Goal: Transaction & Acquisition: Purchase product/service

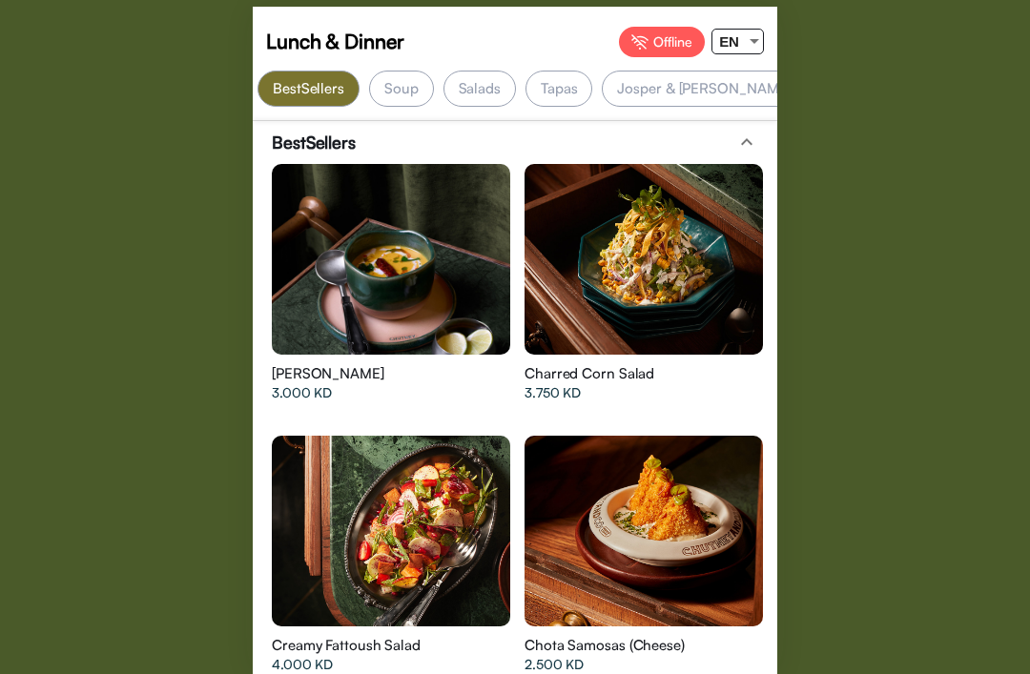
click at [365, 283] on div at bounding box center [391, 259] width 238 height 191
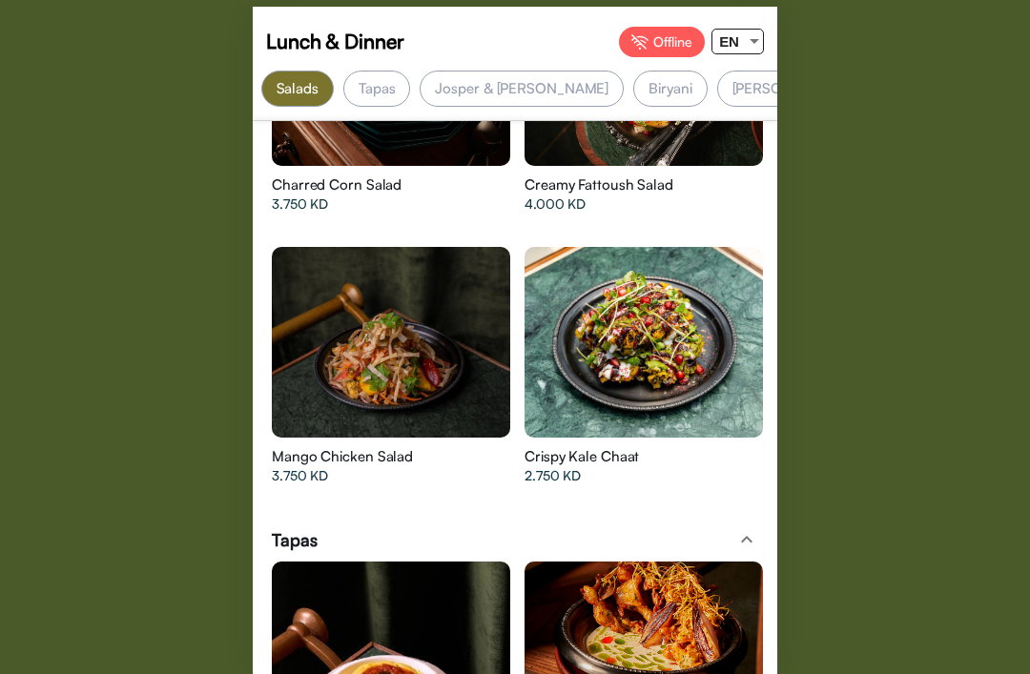
scroll to position [0, 182]
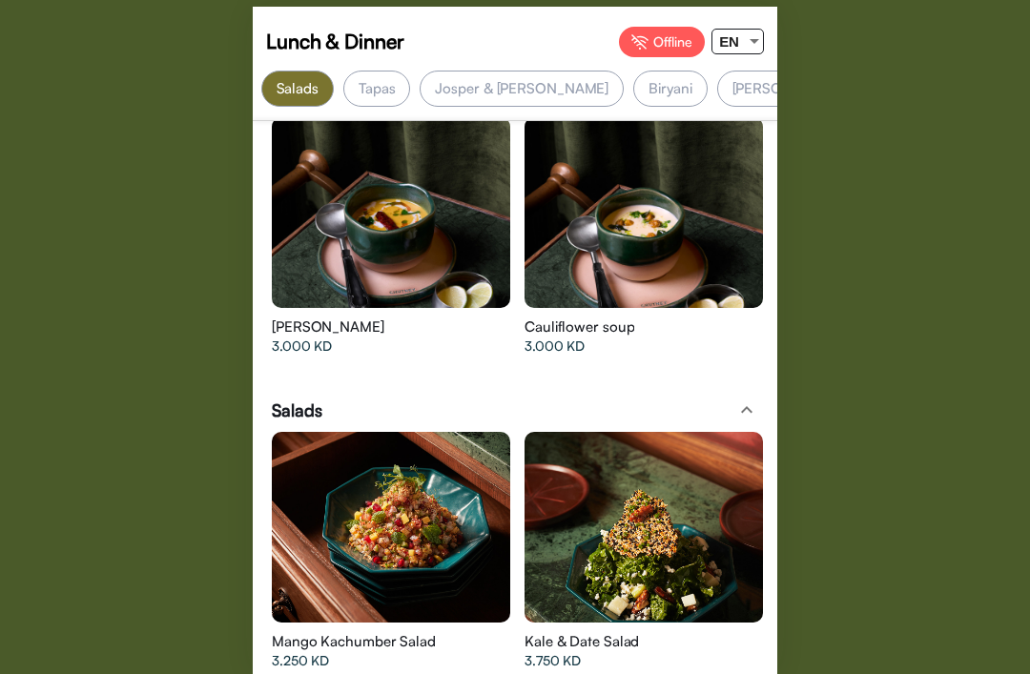
click at [163, 564] on div "Lunch & Dinner Offline EN BestSellers Soup Salads Tapas Josper & Robata [GEOGRA…" at bounding box center [515, 337] width 1030 height 674
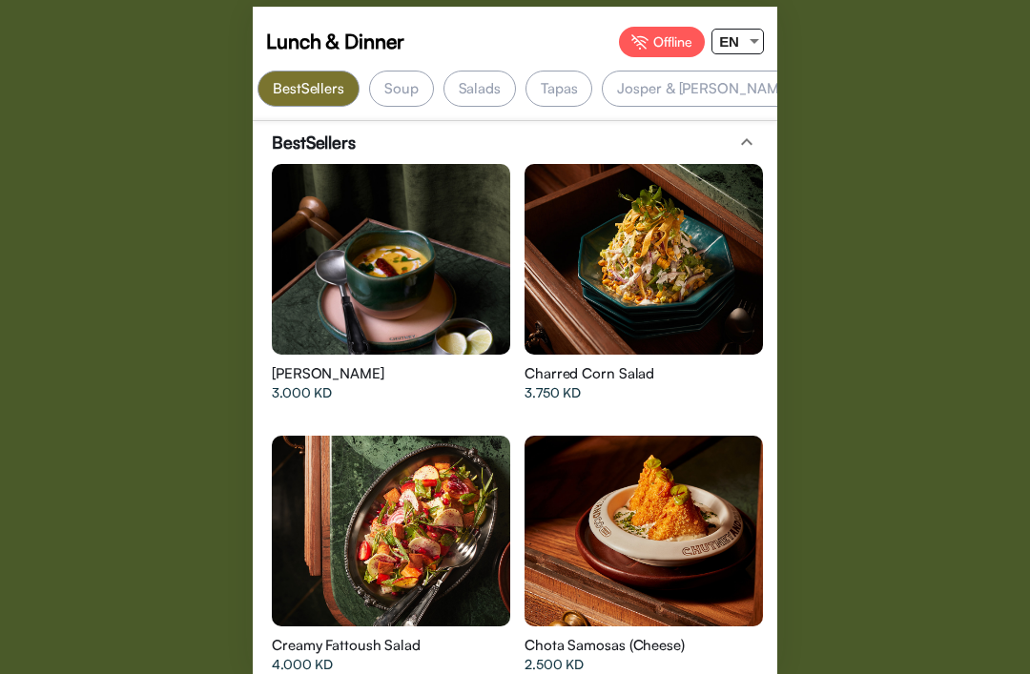
click at [456, 259] on div at bounding box center [391, 259] width 238 height 191
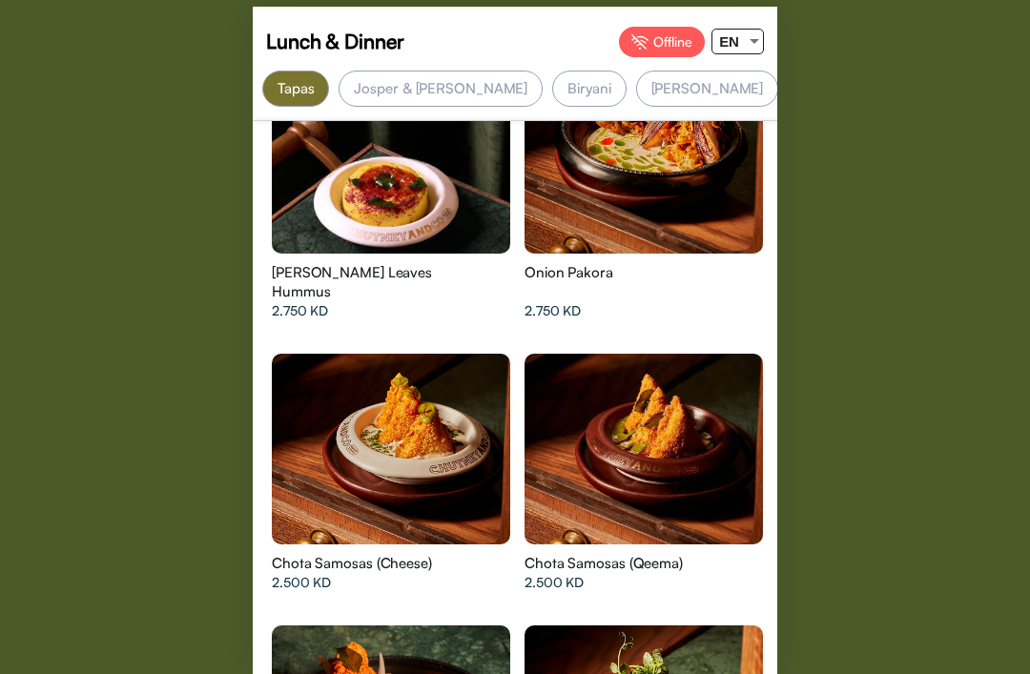
scroll to position [0, 263]
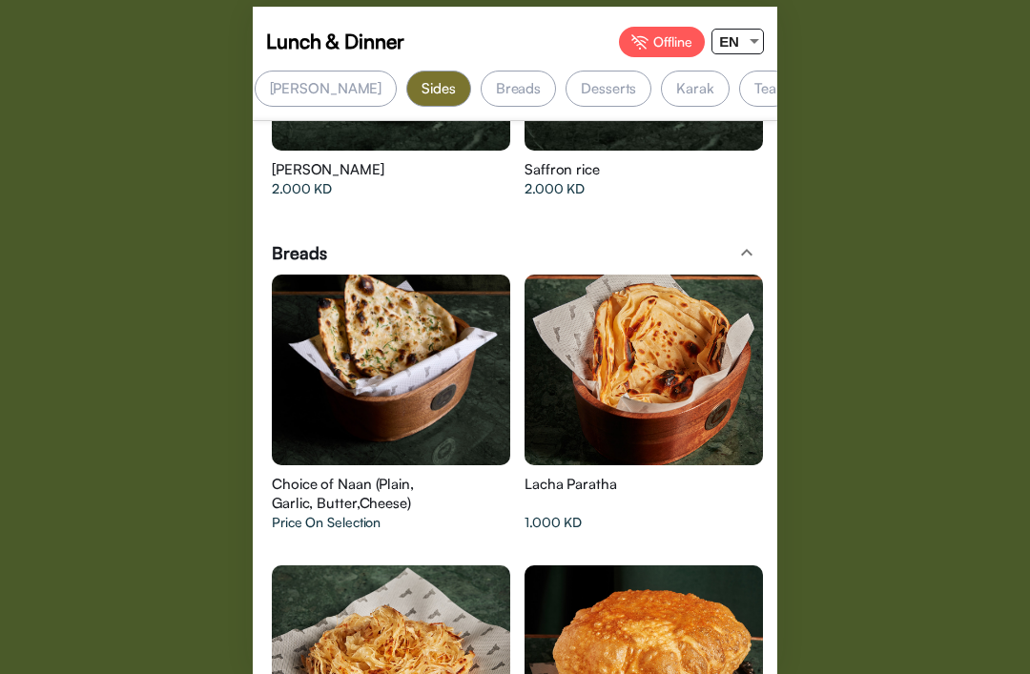
click at [323, 663] on div at bounding box center [391, 660] width 238 height 191
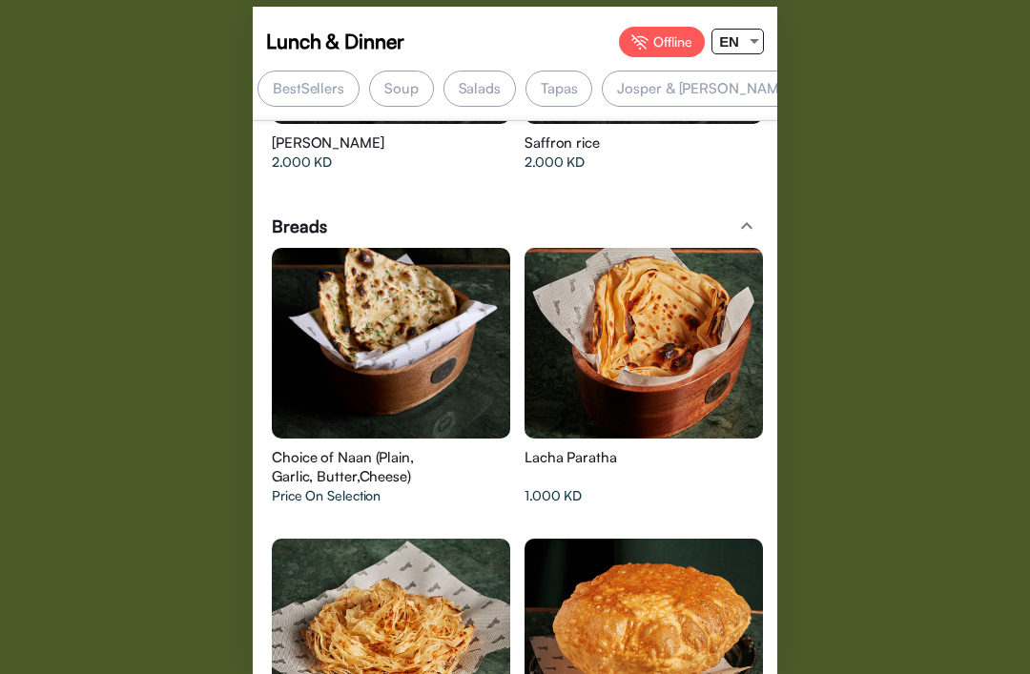
scroll to position [0, 0]
click at [306, 71] on div "BestSellers" at bounding box center [308, 89] width 102 height 36
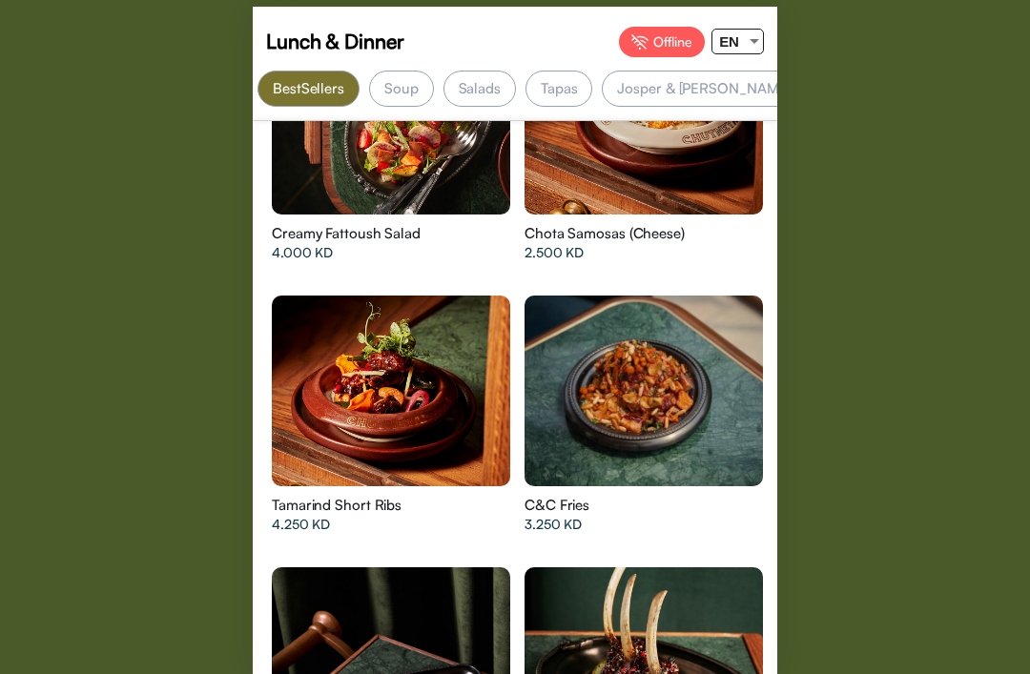
scroll to position [410, 0]
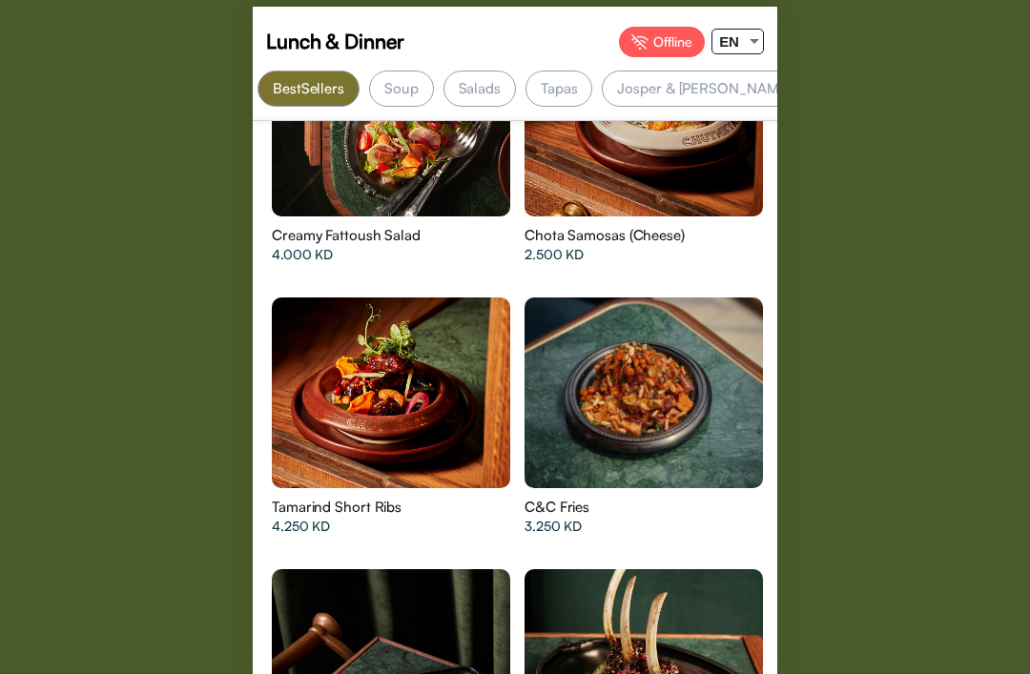
click at [746, 46] on div at bounding box center [754, 42] width 17 height 24
click at [738, 123] on span "ع" at bounding box center [730, 113] width 36 height 43
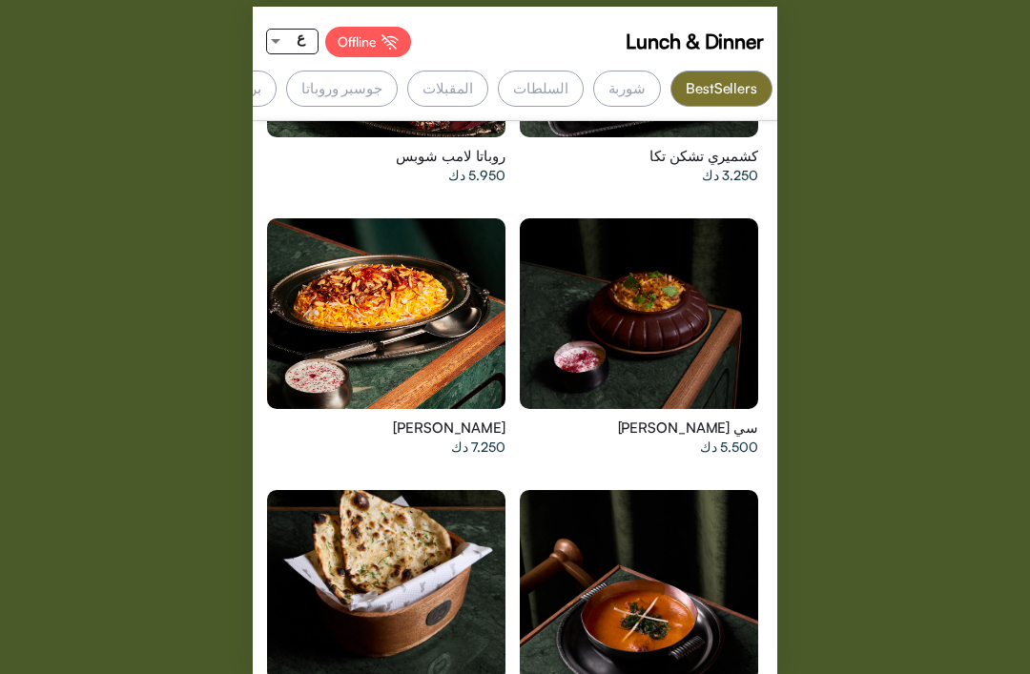
scroll to position [1034, 0]
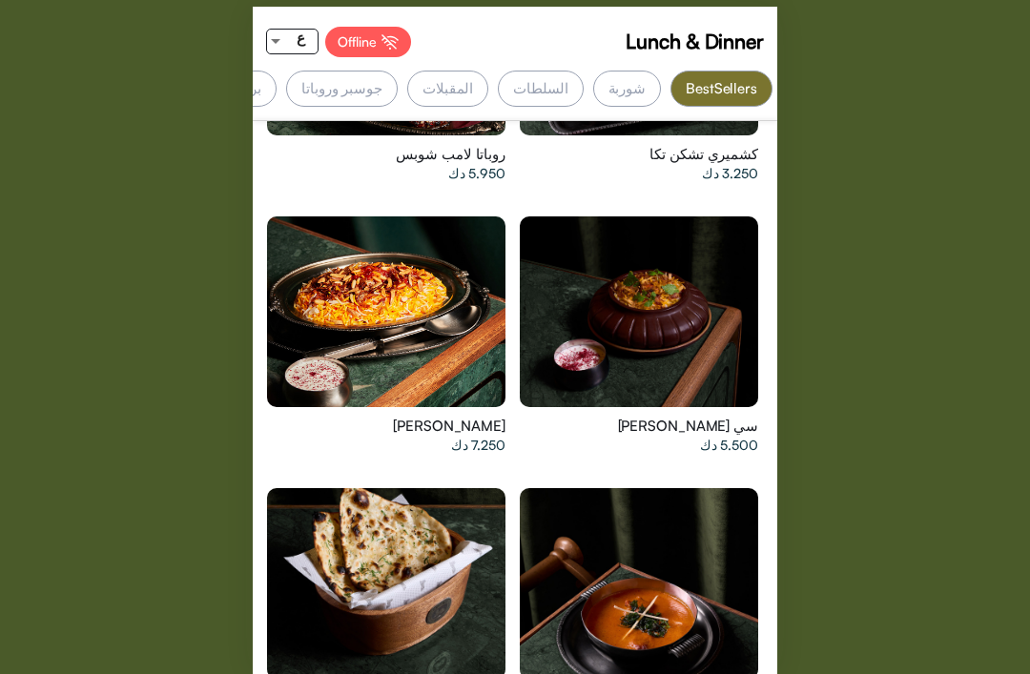
click at [779, 469] on div "Lunch & Dinner Offline ع BestSellers [GEOGRAPHIC_DATA] [DEMOGRAPHIC_DATA] المقب…" at bounding box center [515, 337] width 1030 height 674
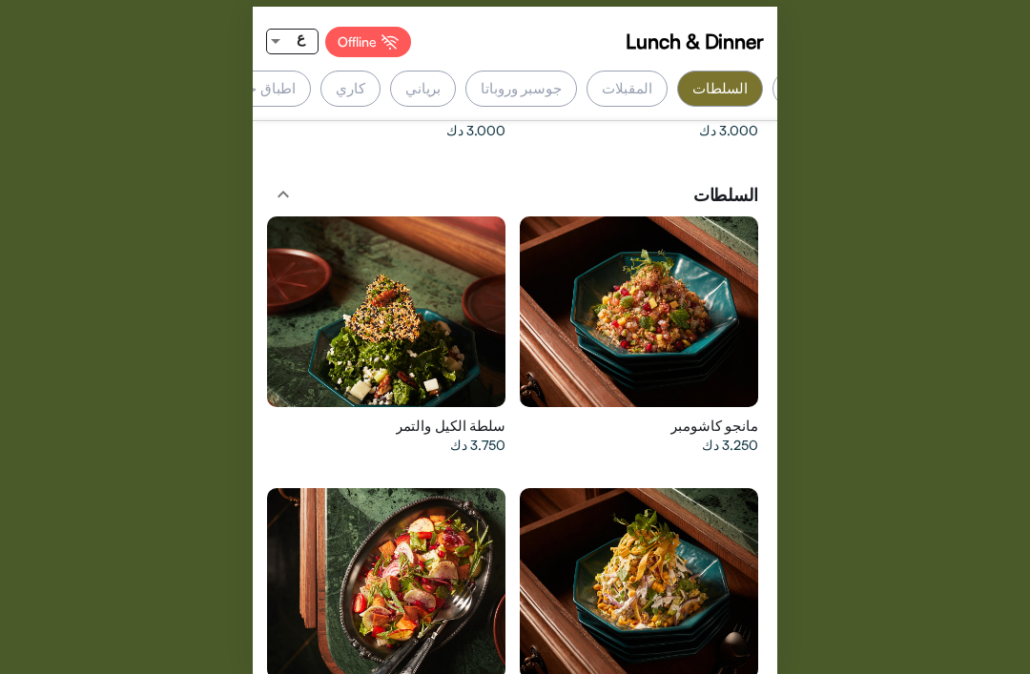
scroll to position [2771, 0]
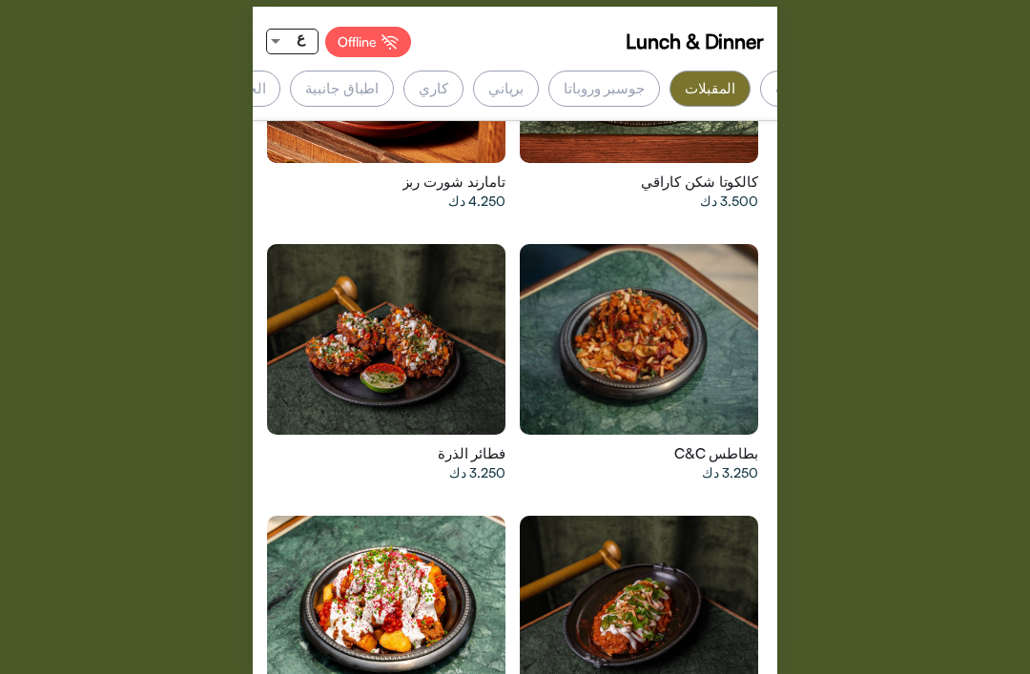
click at [781, 539] on div "Lunch & Dinner Offline ع BestSellers [GEOGRAPHIC_DATA] [DEMOGRAPHIC_DATA] المقب…" at bounding box center [515, 337] width 1030 height 674
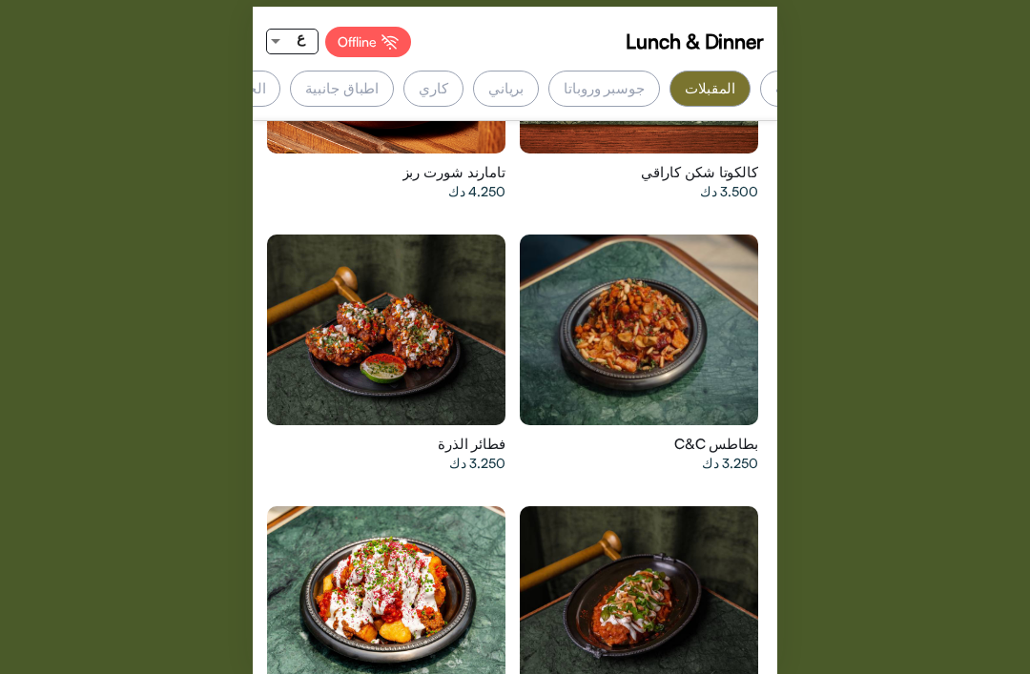
click at [539, 73] on div "برياني" at bounding box center [506, 89] width 66 height 36
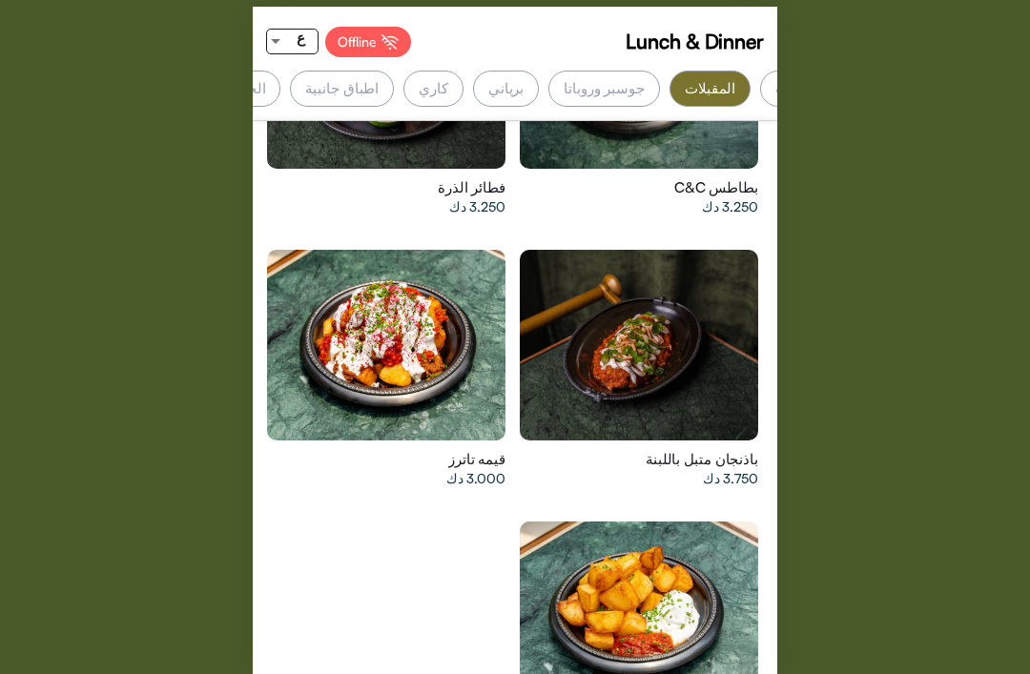
scroll to position [0, -262]
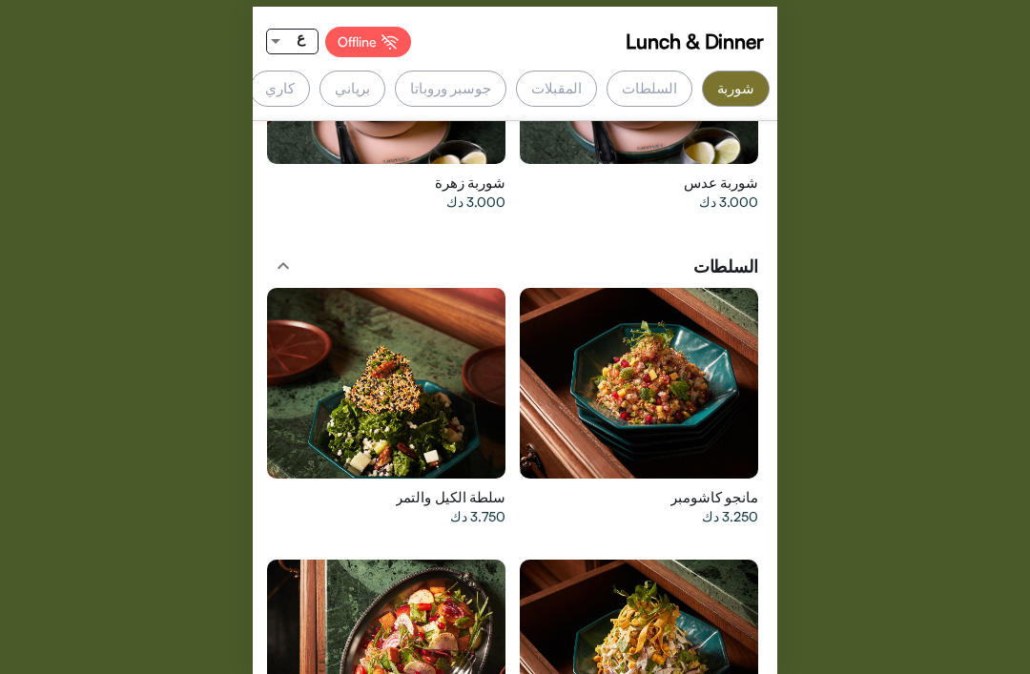
click at [384, 379] on div at bounding box center [386, 383] width 238 height 191
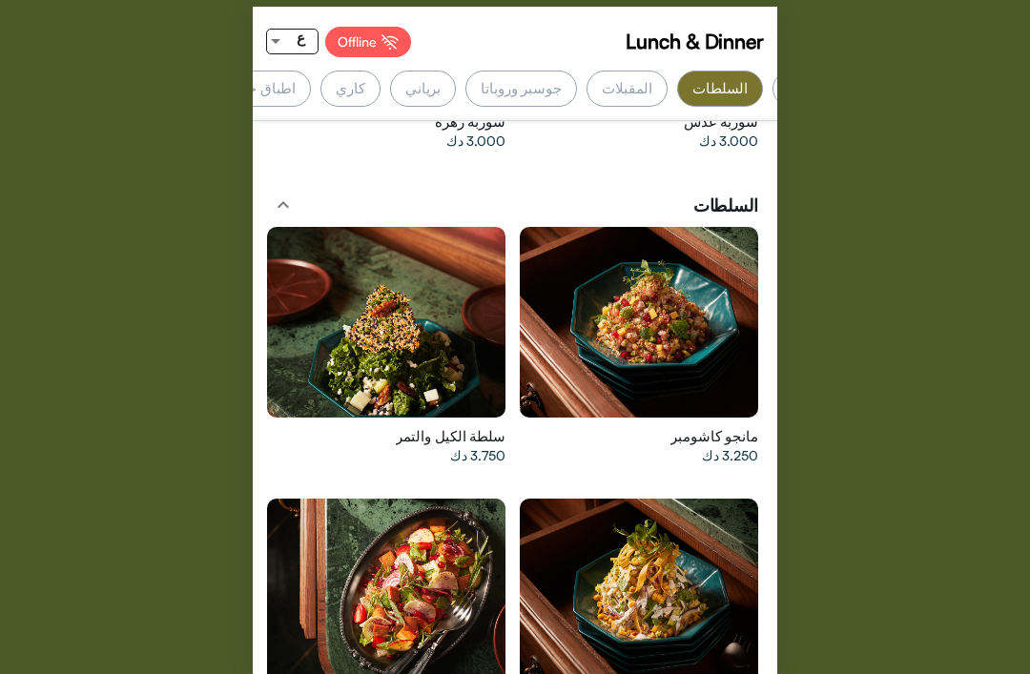
click at [671, 568] on div at bounding box center [639, 594] width 238 height 191
click at [15, 9] on div "Lunch & Dinner Offline ع BestSellers [GEOGRAPHIC_DATA] [DEMOGRAPHIC_DATA] المقب…" at bounding box center [515, 337] width 1030 height 674
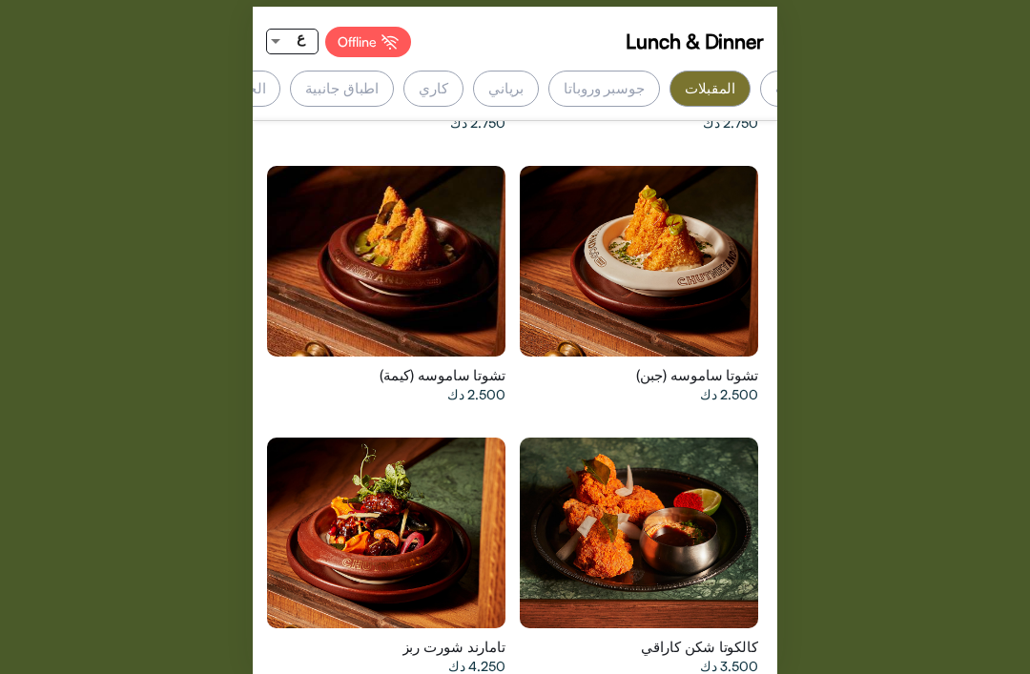
scroll to position [4055, 0]
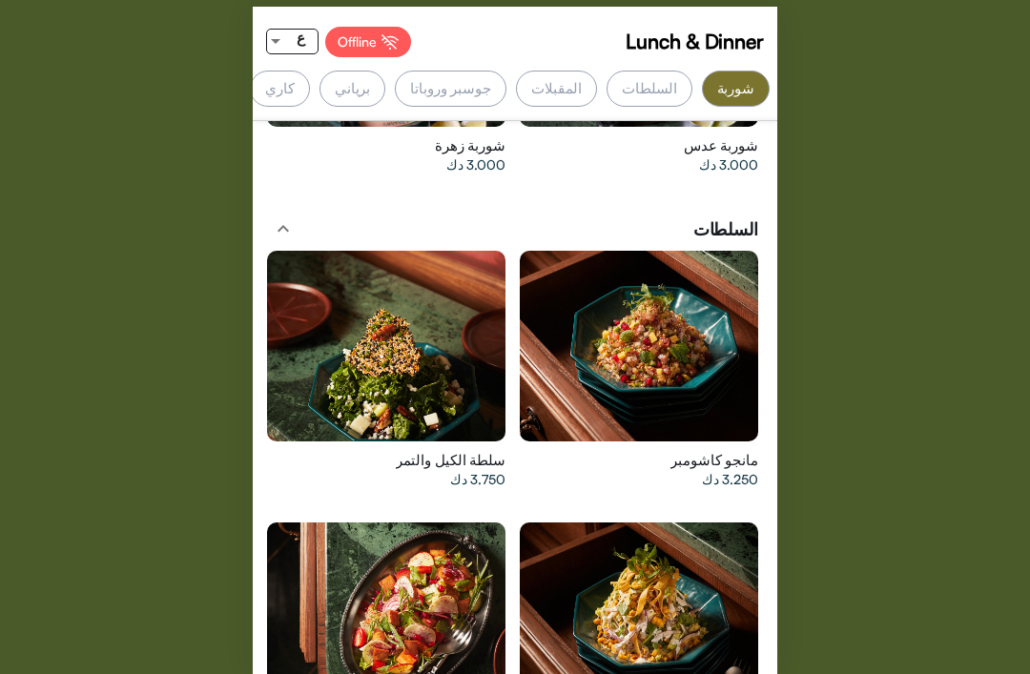
click at [608, 349] on div at bounding box center [639, 346] width 238 height 191
click at [628, 596] on div at bounding box center [639, 617] width 238 height 191
